Goal: Information Seeking & Learning: Learn about a topic

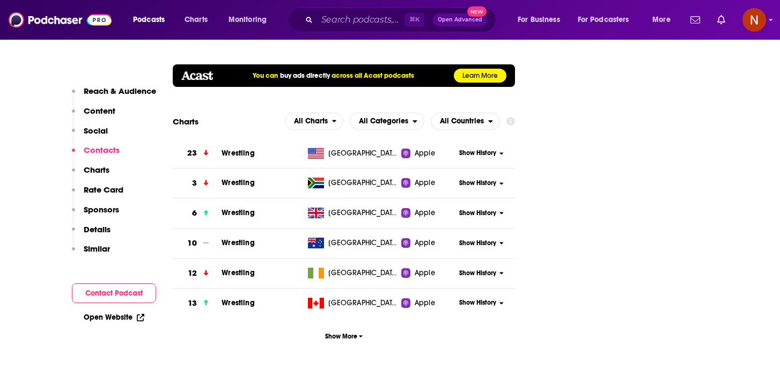
scroll to position [1628, 0]
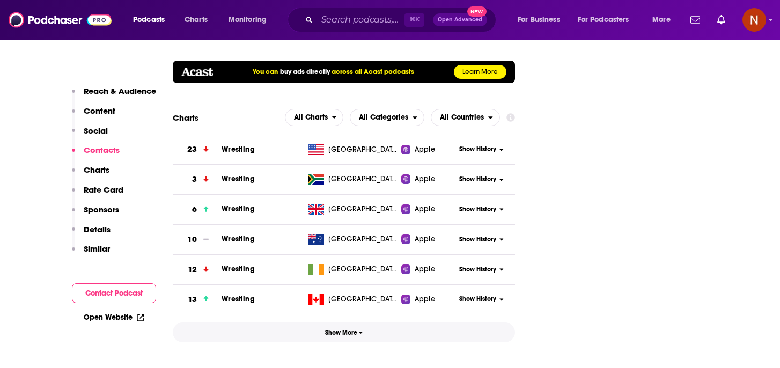
click at [333, 329] on span "Show More" at bounding box center [344, 333] width 38 height 8
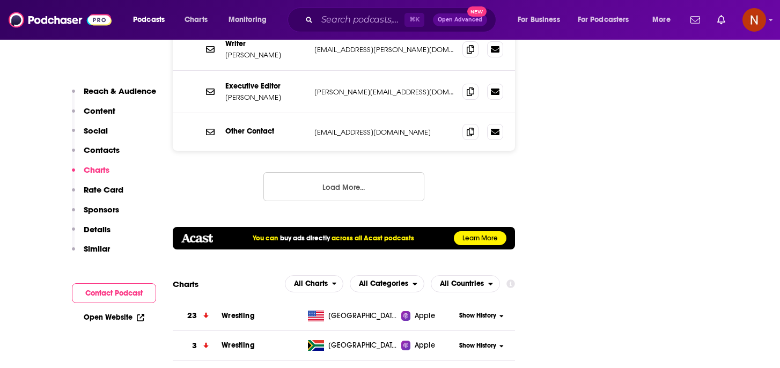
scroll to position [1466, 0]
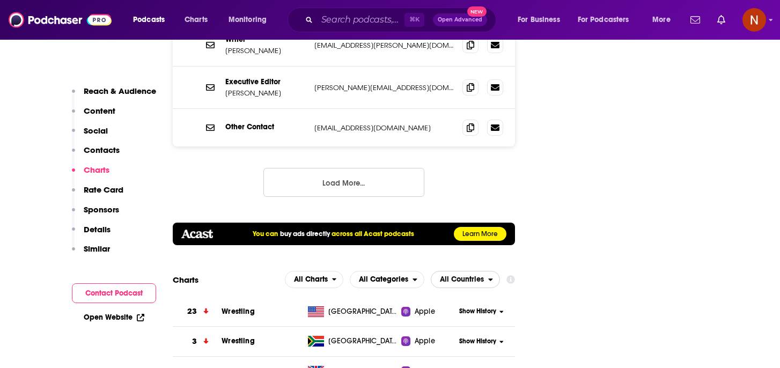
click at [464, 276] on span "All Countries" at bounding box center [462, 280] width 44 height 8
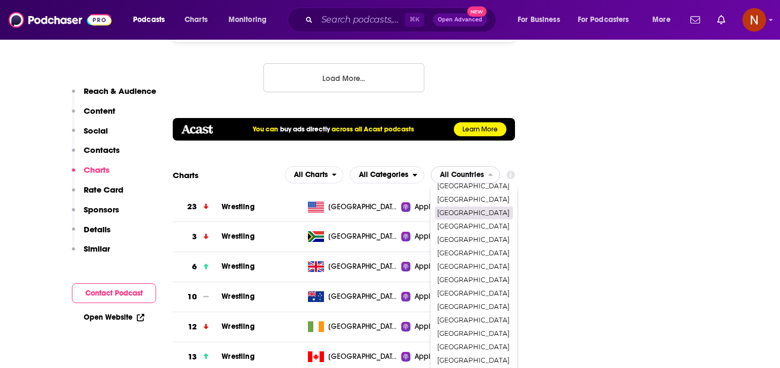
scroll to position [1571, 0]
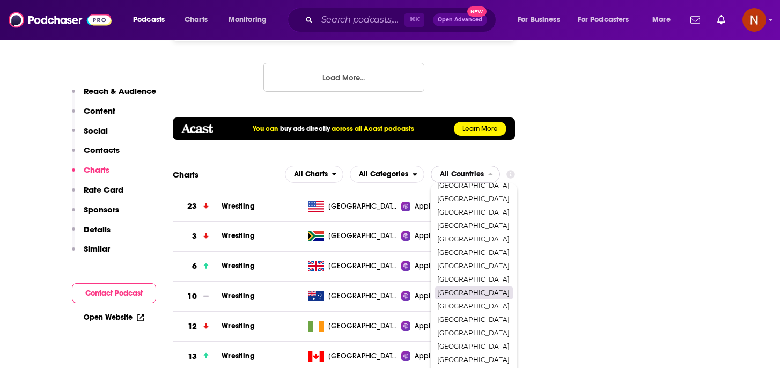
click at [480, 290] on span "Saudi Arabia" at bounding box center [473, 293] width 72 height 6
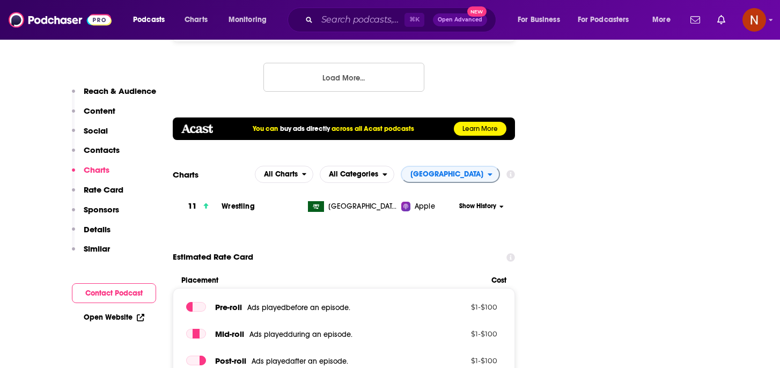
click at [450, 171] on span "Saudi Arabia" at bounding box center [447, 175] width 73 height 8
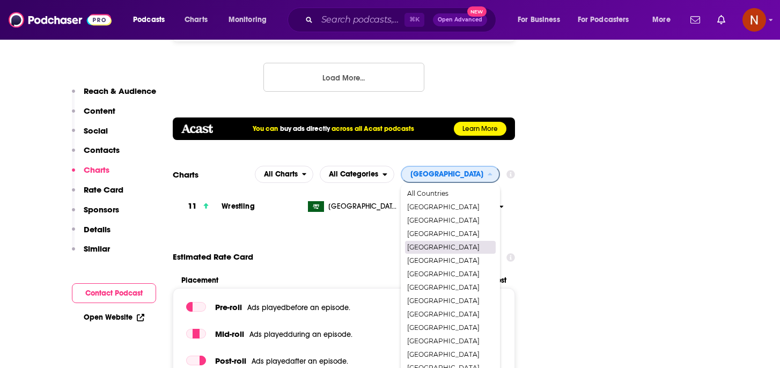
click at [459, 244] on span "Bahrain" at bounding box center [449, 247] width 85 height 6
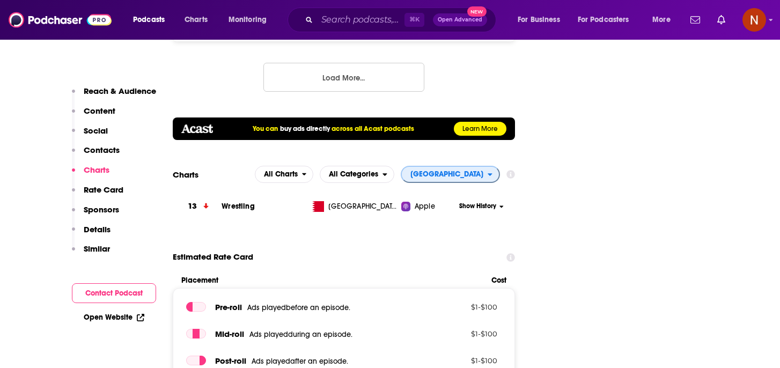
click at [475, 165] on span "Bahrain" at bounding box center [445, 174] width 86 height 18
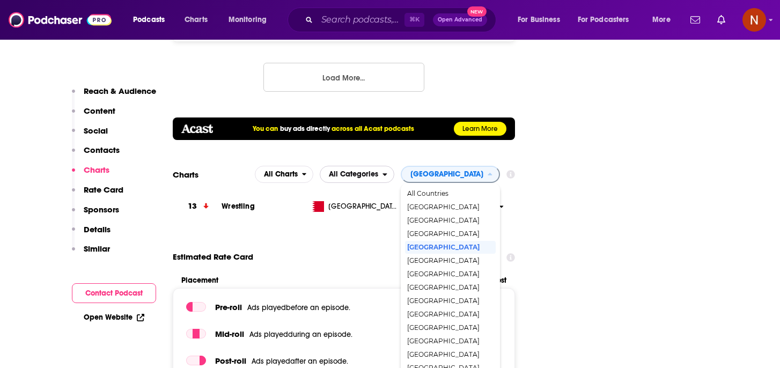
click at [383, 165] on span "All Categories" at bounding box center [351, 174] width 62 height 18
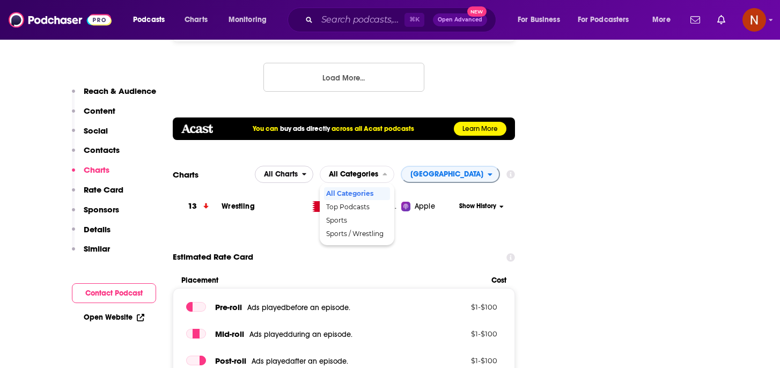
click at [298, 171] on span "All Charts" at bounding box center [281, 175] width 34 height 8
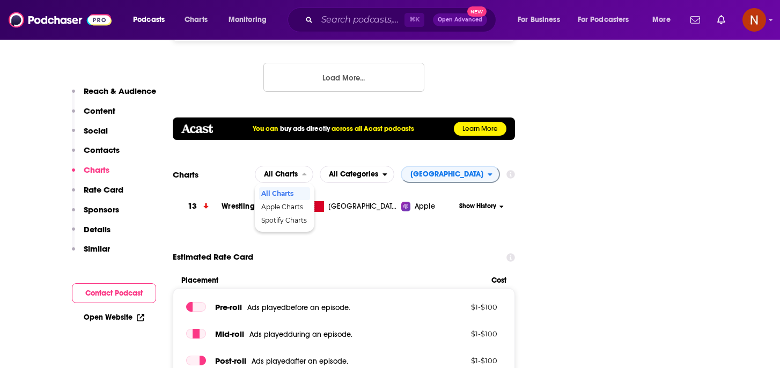
click at [466, 166] on section "Charts All Charts All Charts Apple Charts Spotify Charts All Categories Bahrain…" at bounding box center [344, 193] width 342 height 55
click at [467, 171] on span "Bahrain" at bounding box center [447, 175] width 73 height 8
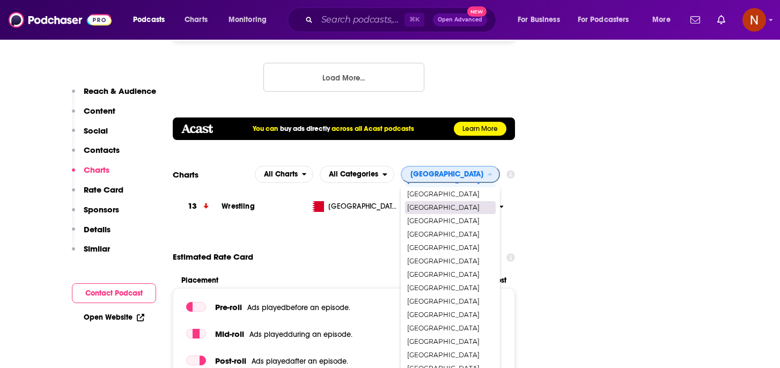
scroll to position [74, 0]
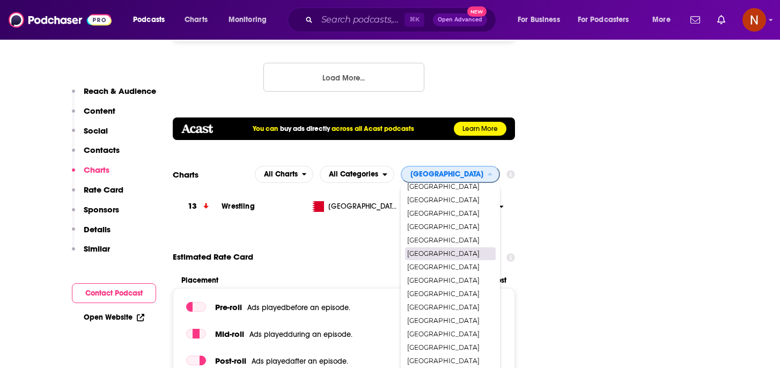
click at [476, 251] on span "Egypt" at bounding box center [449, 254] width 85 height 6
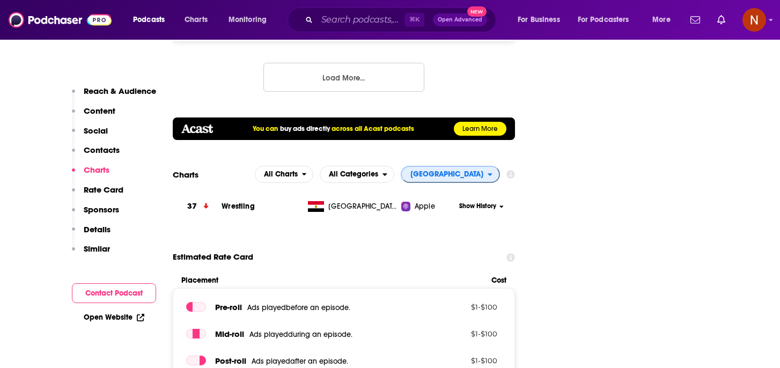
click at [484, 165] on span "Egypt" at bounding box center [445, 174] width 86 height 18
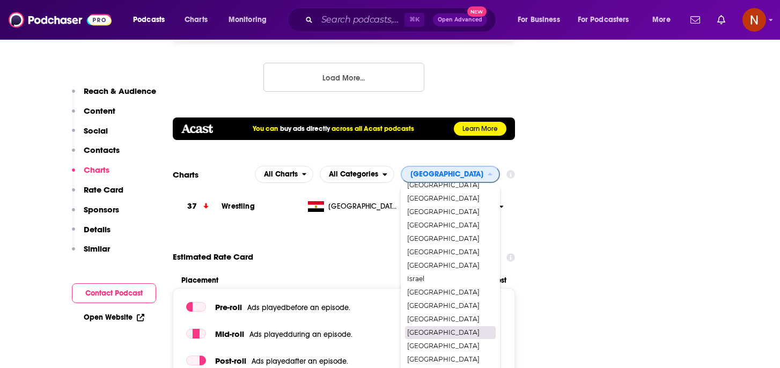
scroll to position [171, 0]
click at [493, 328] on span "Kuwait" at bounding box center [449, 331] width 85 height 6
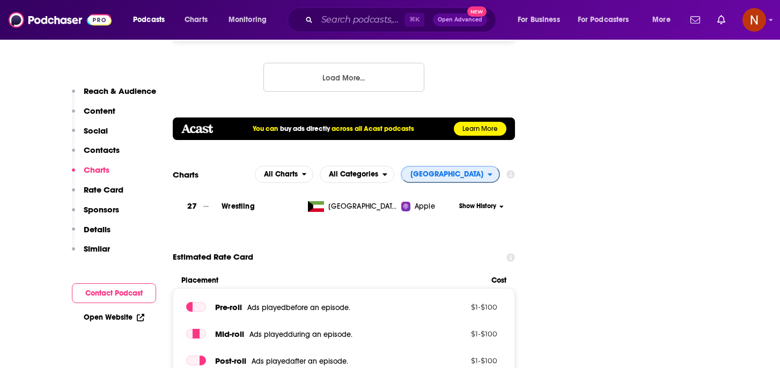
click at [485, 165] on span "Kuwait" at bounding box center [445, 174] width 86 height 18
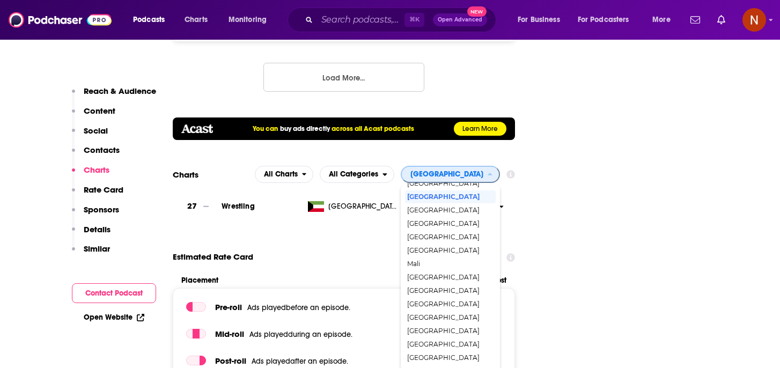
scroll to position [309, 0]
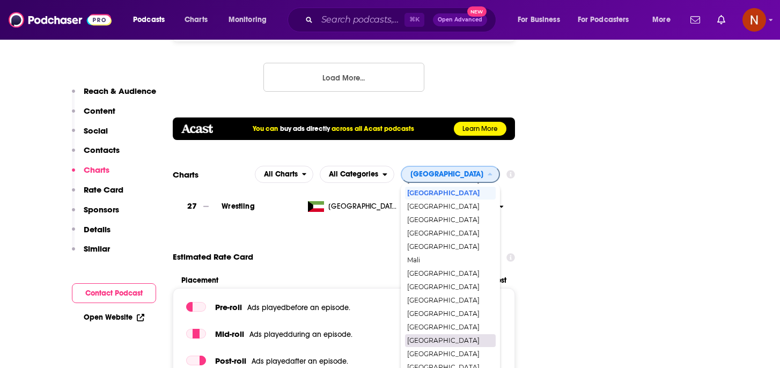
click at [482, 334] on div "[GEOGRAPHIC_DATA]" at bounding box center [450, 340] width 91 height 13
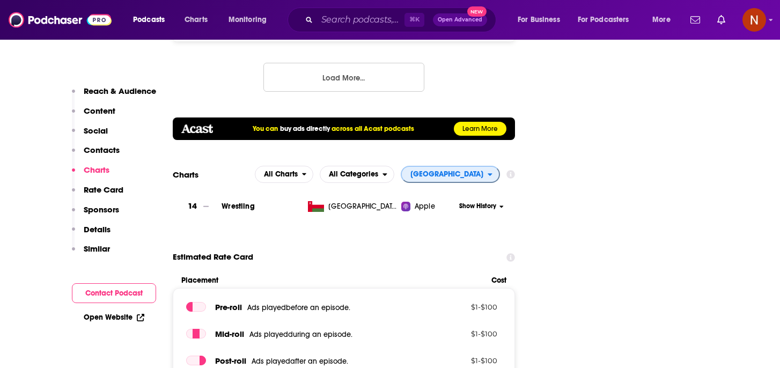
click at [478, 171] on span "[GEOGRAPHIC_DATA]" at bounding box center [447, 175] width 73 height 8
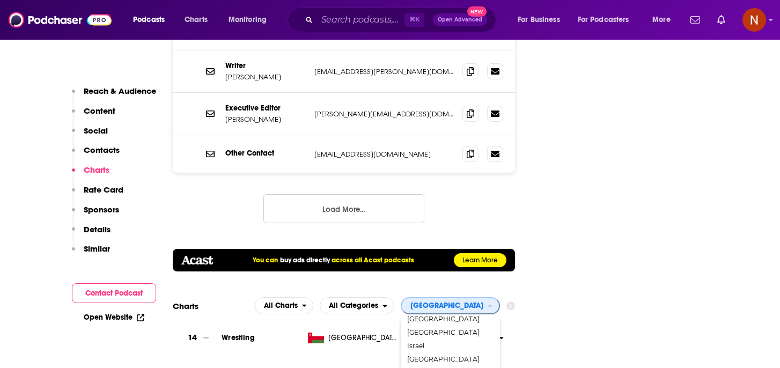
scroll to position [293, 0]
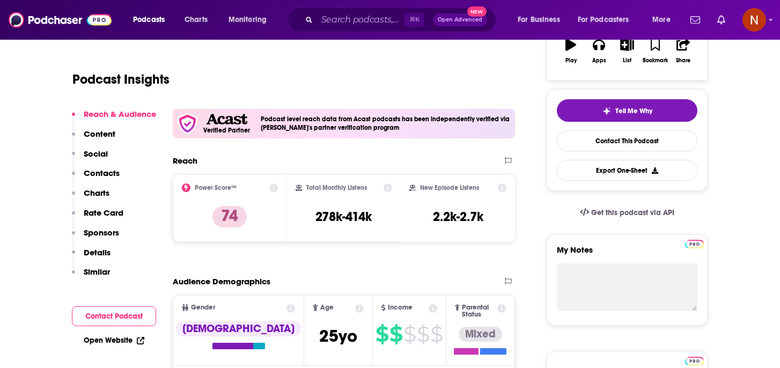
scroll to position [0, 0]
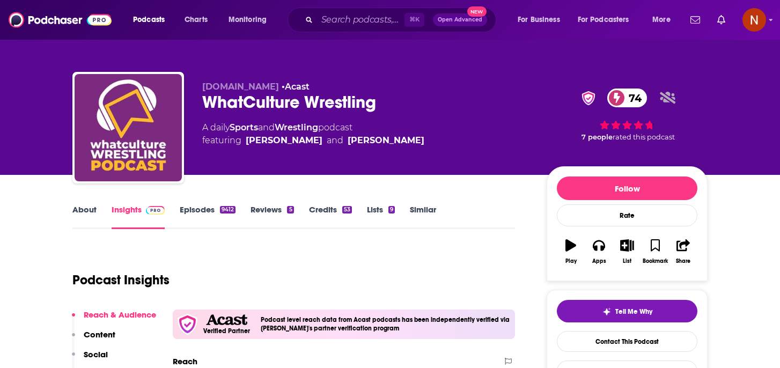
click at [200, 210] on link "Episodes 9412" at bounding box center [208, 216] width 56 height 25
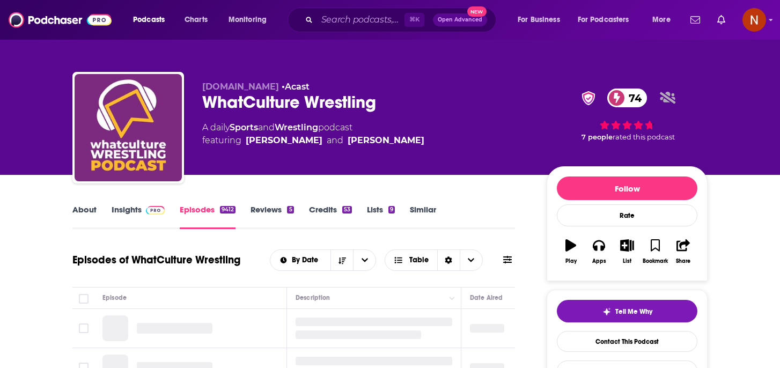
click at [84, 209] on link "About" at bounding box center [84, 216] width 24 height 25
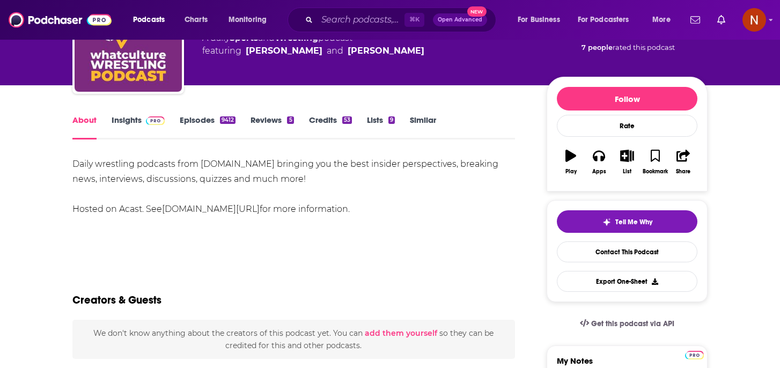
scroll to position [91, 0]
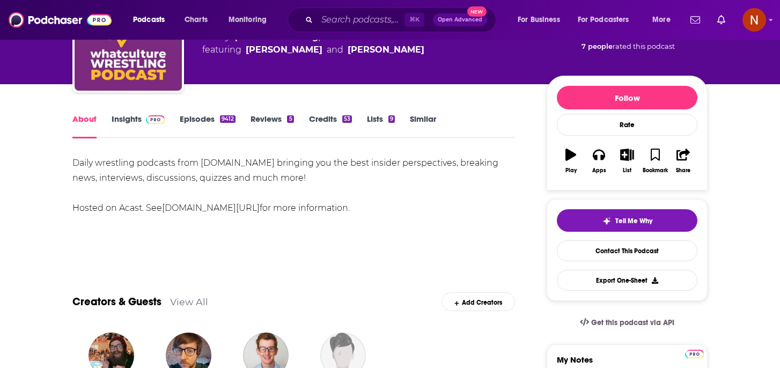
drag, startPoint x: 327, startPoint y: 185, endPoint x: 56, endPoint y: 163, distance: 271.9
copy div "Daily wrestling podcasts from WhatCulture.com bringing you the best insider per…"
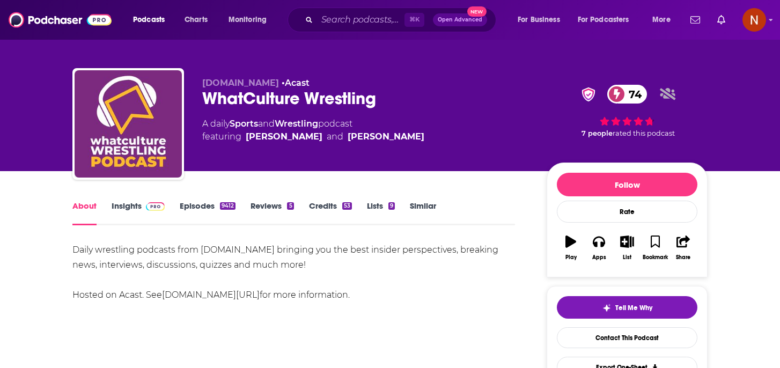
scroll to position [0, 0]
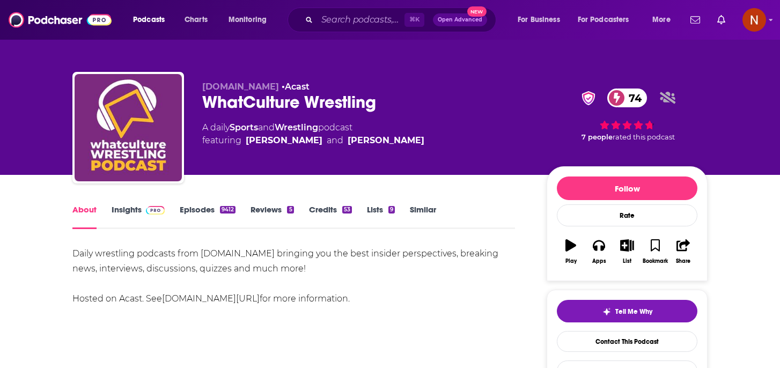
click at [199, 213] on link "Episodes 9412" at bounding box center [208, 216] width 56 height 25
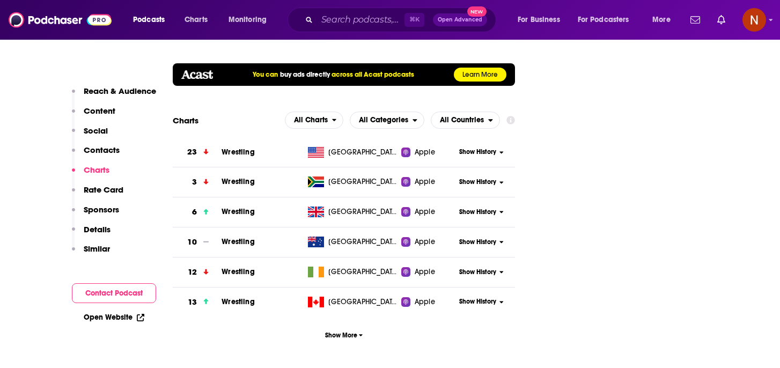
scroll to position [1616, 0]
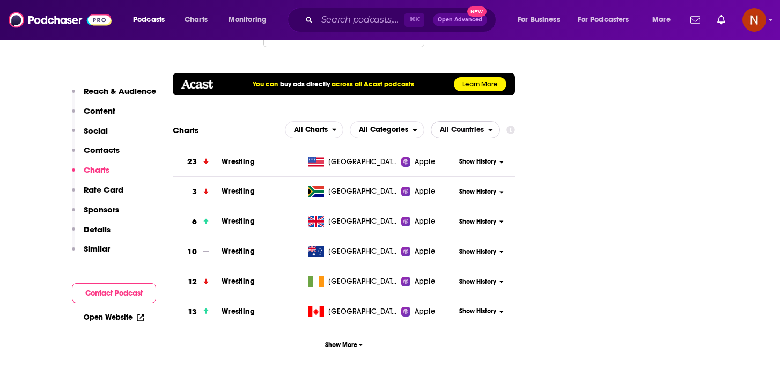
click at [473, 126] on span "All Countries" at bounding box center [462, 130] width 44 height 8
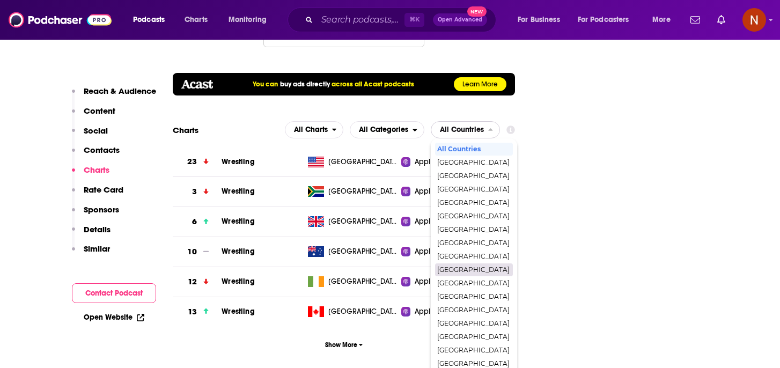
scroll to position [422, 0]
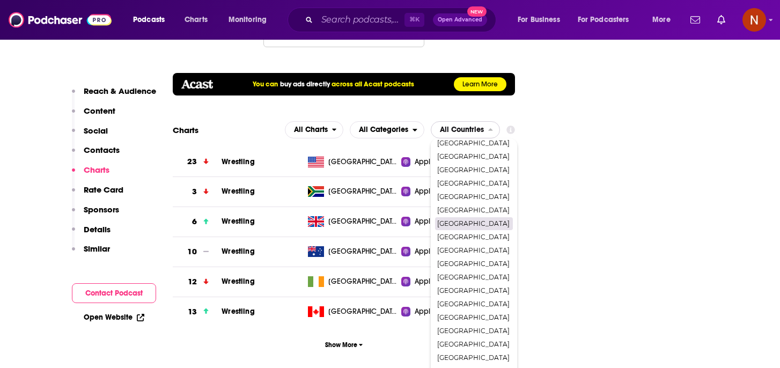
click at [475, 221] on span "Saudi Arabia" at bounding box center [473, 224] width 72 height 6
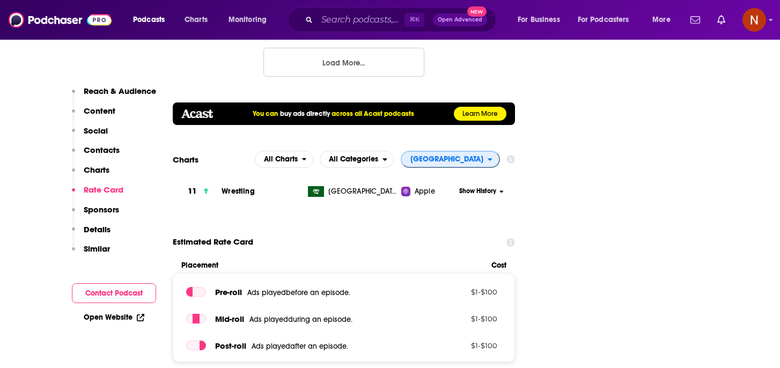
scroll to position [1585, 0]
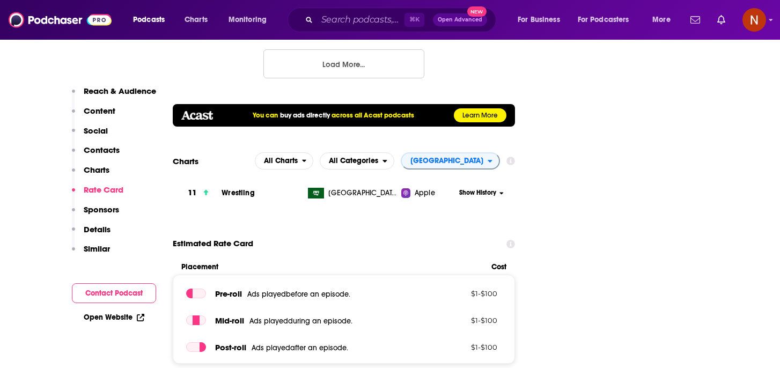
click at [460, 157] on span "Saudi Arabia" at bounding box center [447, 161] width 73 height 8
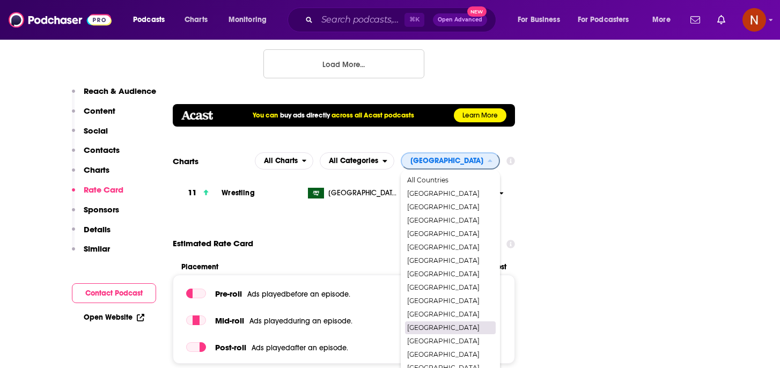
scroll to position [422, 0]
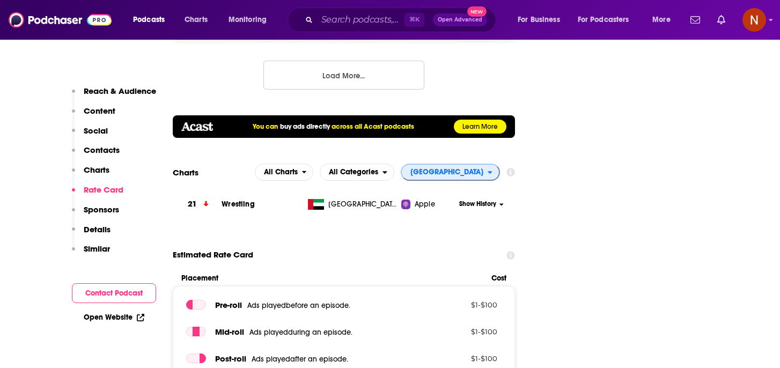
scroll to position [1574, 0]
click at [370, 31] on div "⌘ K Open Advanced New" at bounding box center [392, 20] width 209 height 25
click at [370, 21] on input "Search podcasts, credits, & more..." at bounding box center [360, 19] width 87 height 17
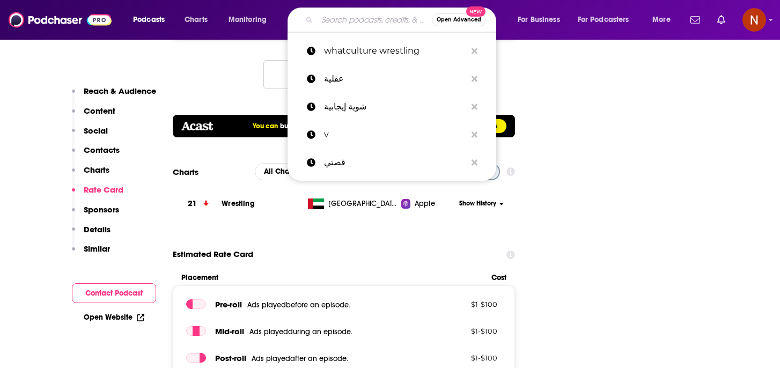
paste input "Cultaholic Wreslting"
type input "Cultaholic Wreslting"
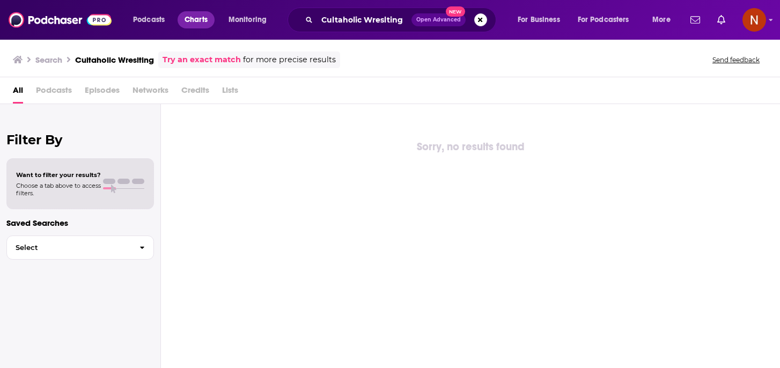
click at [194, 20] on span "Charts" at bounding box center [196, 19] width 23 height 15
